Goal: Task Accomplishment & Management: Use online tool/utility

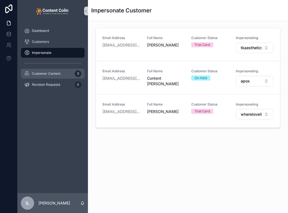
click at [35, 72] on span "Customer Content" at bounding box center [46, 74] width 29 height 4
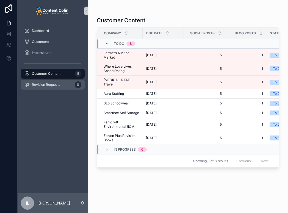
click at [37, 85] on span "Revision Requests" at bounding box center [46, 85] width 28 height 4
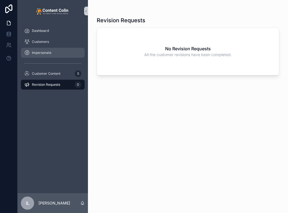
click at [44, 54] on span "Impersonate" at bounding box center [42, 53] width 20 height 4
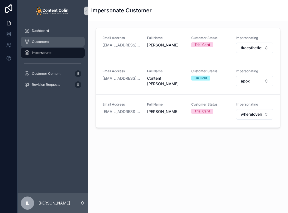
click at [48, 41] on span "Customers" at bounding box center [40, 42] width 17 height 4
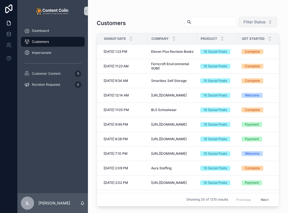
click at [261, 19] on span "Filter Status" at bounding box center [255, 22] width 22 height 6
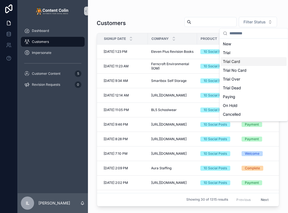
click at [241, 61] on div "Trial Card" at bounding box center [254, 61] width 66 height 9
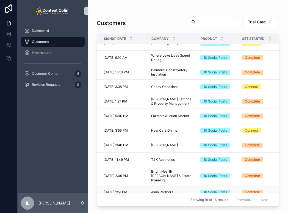
scroll to position [83, 0]
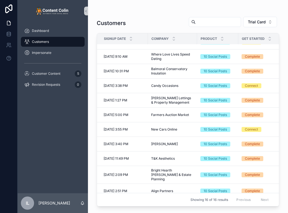
click at [200, 9] on div "Customers Trial Card Signup Date Company Product Get Started Status Country [DA…" at bounding box center [188, 103] width 200 height 207
click at [59, 53] on div "Impersonate" at bounding box center [52, 52] width 57 height 9
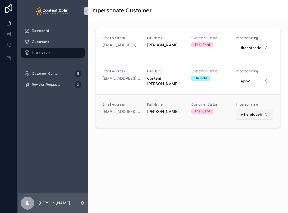
click at [250, 112] on span "wherelovelivesspeeddating" at bounding box center [251, 115] width 21 height 6
type input "****"
click at [170, 173] on div "Impersonate Customer Email Address [EMAIL_ADDRESS][DOMAIN_NAME] Full Name [PERS…" at bounding box center [188, 88] width 200 height 176
click at [243, 114] on span "wherelovelivesspeeddating" at bounding box center [251, 115] width 21 height 6
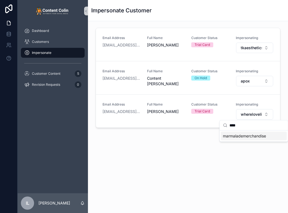
type input "****"
click at [239, 136] on span "marmalademerchandise" at bounding box center [244, 136] width 43 height 6
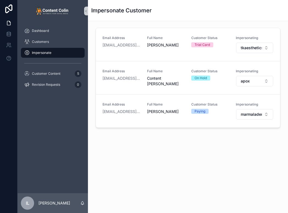
click at [56, 145] on div "Dashboard Customers Impersonate Customer Content 5 Revision Requests 0" at bounding box center [53, 107] width 70 height 171
click at [38, 96] on div "Dashboard Customers Impersonate Customer Content 5 Revision Requests 0" at bounding box center [53, 59] width 70 height 75
click at [51, 53] on span "Impersonate" at bounding box center [42, 53] width 20 height 4
click at [72, 43] on div "Customers" at bounding box center [52, 41] width 57 height 9
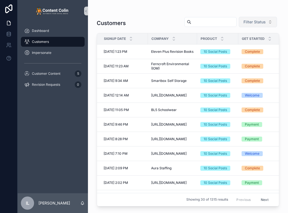
click at [262, 22] on span "Filter Status" at bounding box center [255, 22] width 22 height 6
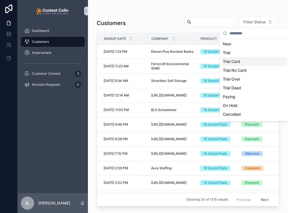
click at [238, 60] on div "Trial Card" at bounding box center [254, 61] width 66 height 9
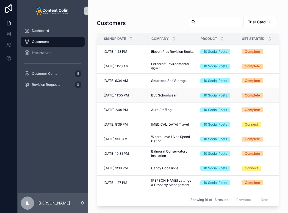
click at [163, 95] on span "BL5 Schoolwear" at bounding box center [164, 95] width 26 height 4
drag, startPoint x: 182, startPoint y: 94, endPoint x: 149, endPoint y: 94, distance: 32.7
click at [149, 94] on td "BL5 Schoolwear BL5 Schoolwear" at bounding box center [172, 95] width 49 height 15
copy span "BL5 Schoolwear"
click at [52, 51] on div "Impersonate" at bounding box center [52, 52] width 57 height 9
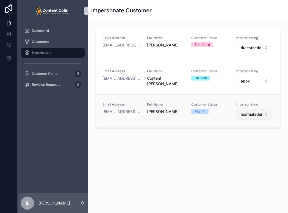
click at [249, 116] on span "marmalademerchandise" at bounding box center [251, 115] width 21 height 6
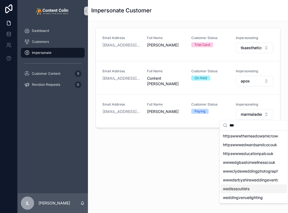
type input "***"
click at [247, 192] on div "wedlessoutlets" at bounding box center [254, 189] width 66 height 9
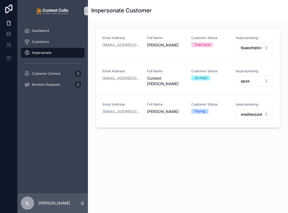
click at [239, 153] on div "Email Address [EMAIL_ADDRESS][DOMAIN_NAME] Full Name [PERSON_NAME] Customer Sta…" at bounding box center [188, 94] width 200 height 146
click at [241, 152] on div "Email Address [EMAIL_ADDRESS][DOMAIN_NAME] Full Name [PERSON_NAME] Customer Sta…" at bounding box center [188, 94] width 200 height 146
click at [199, 7] on div "Impersonate Customer" at bounding box center [188, 11] width 194 height 8
